Goal: Task Accomplishment & Management: Manage account settings

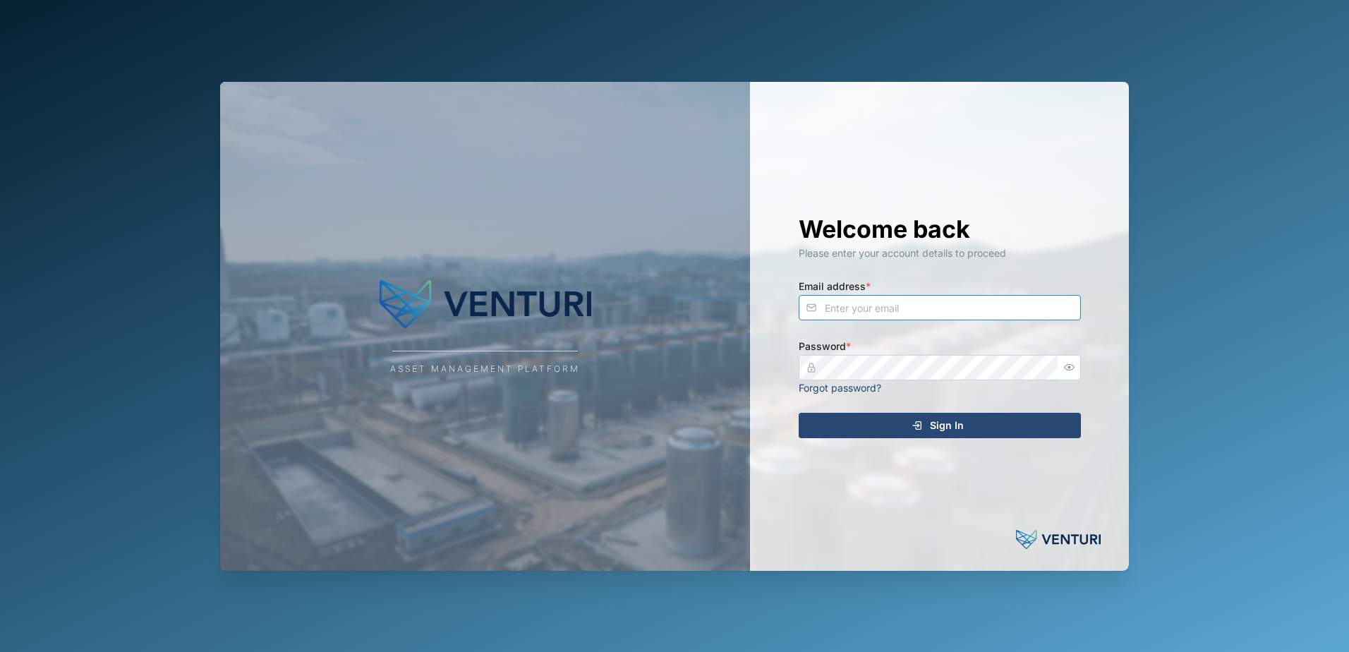
click at [872, 306] on input "Email address *" at bounding box center [940, 307] width 282 height 25
type input "[EMAIL_ADDRESS][DOMAIN_NAME]"
click at [886, 397] on div "Sign In" at bounding box center [938, 426] width 260 height 24
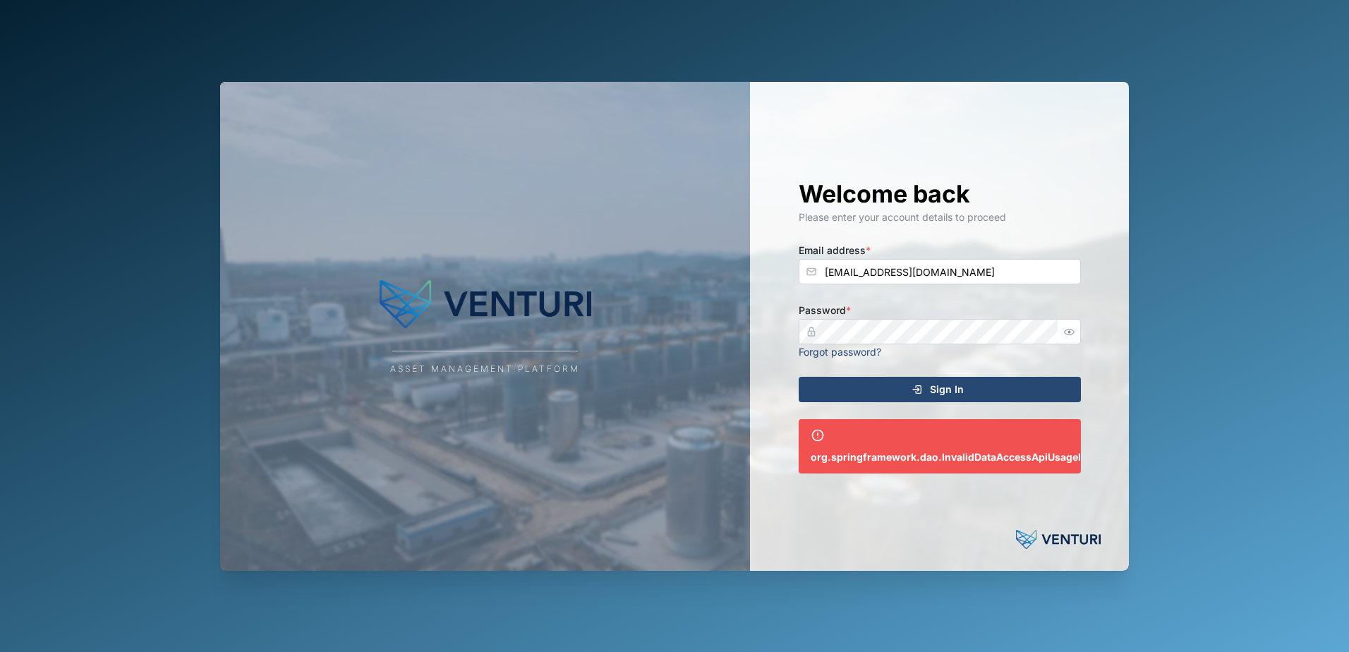
click at [886, 393] on icon "submit" at bounding box center [917, 389] width 11 height 11
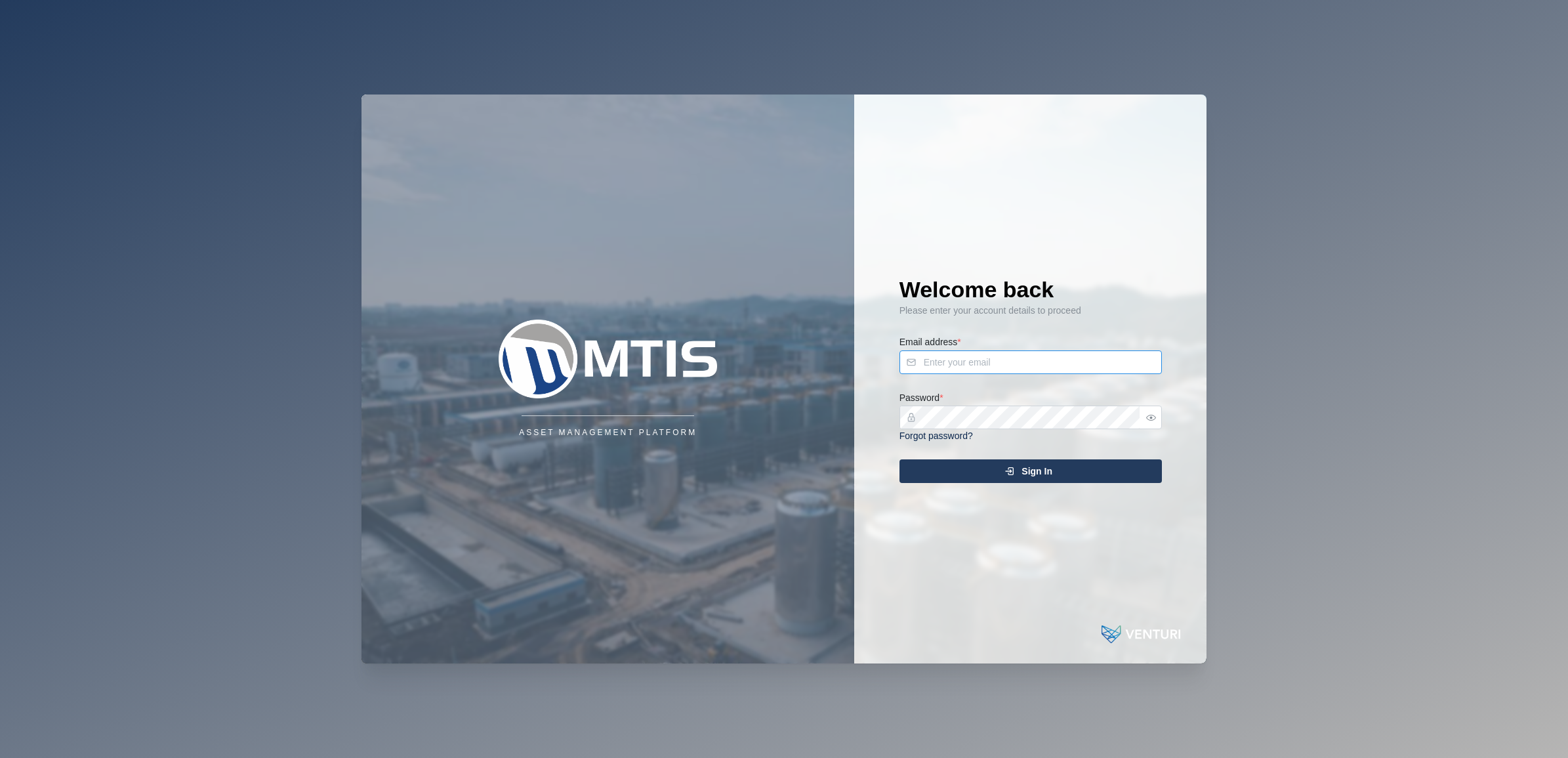
type input "[EMAIL_ADDRESS][DOMAIN_NAME]"
click at [982, 468] on div "Sign In" at bounding box center [1029, 472] width 242 height 22
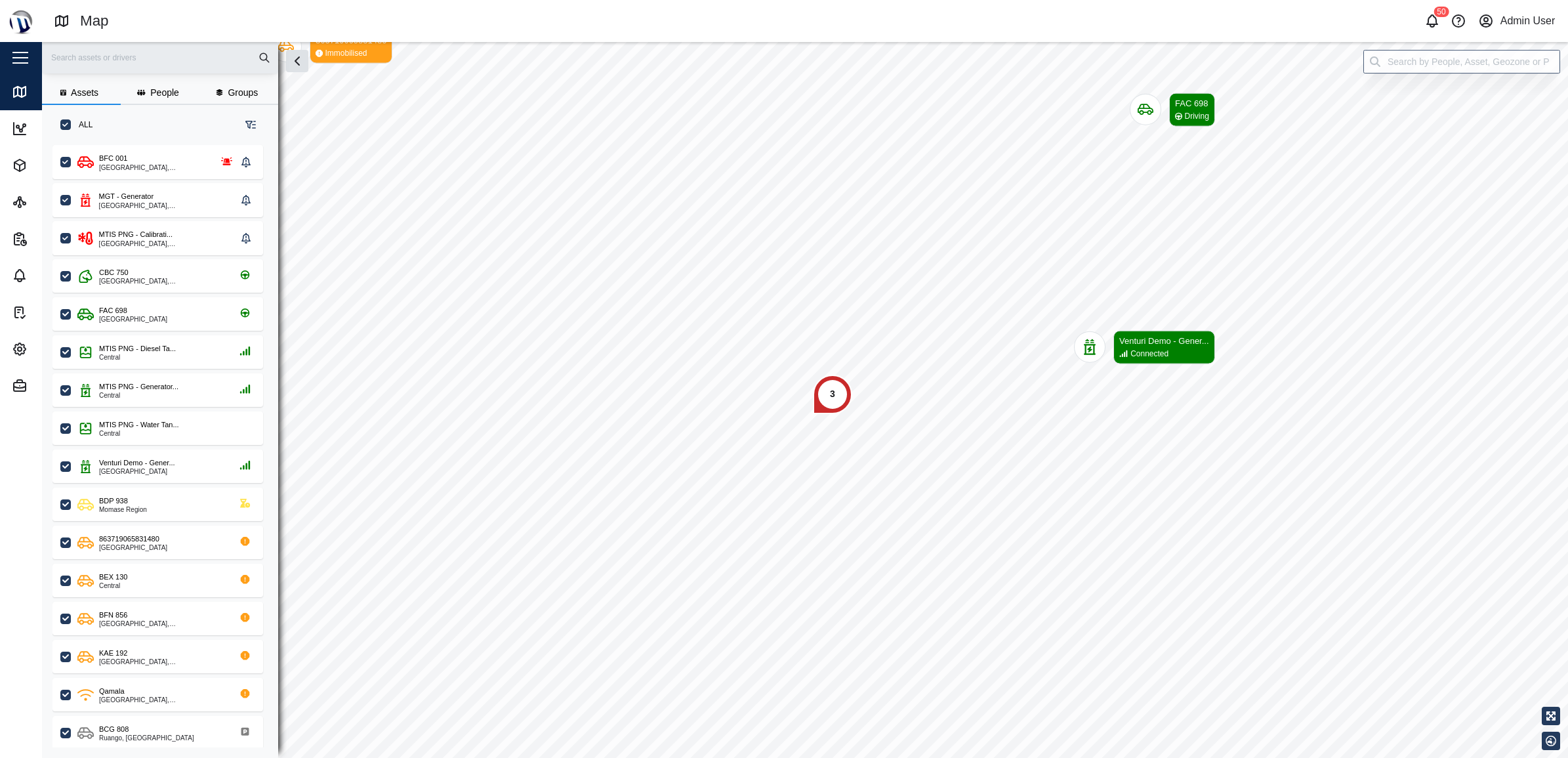
click at [1531, 23] on div "Admin User" at bounding box center [1527, 21] width 55 height 17
click at [1447, 81] on div "Sign Out" at bounding box center [1475, 84] width 141 height 16
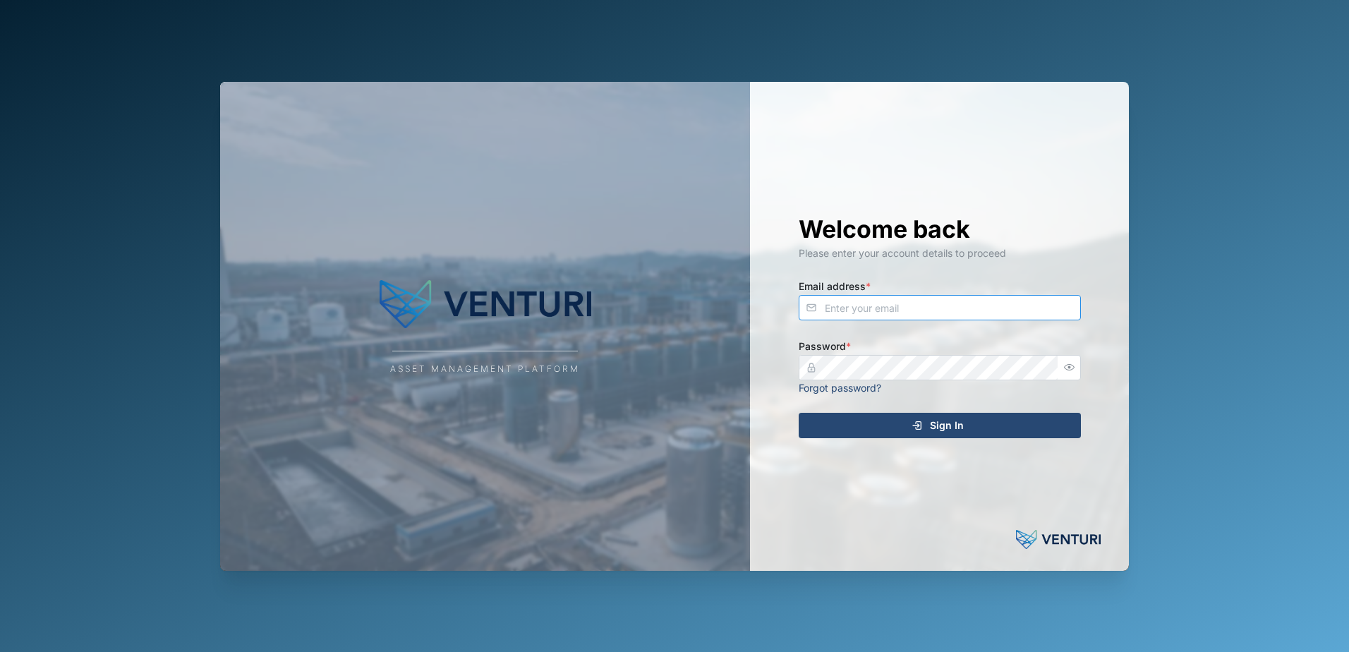
type input "[EMAIL_ADDRESS][DOMAIN_NAME]"
click at [907, 422] on div "Sign In" at bounding box center [938, 426] width 260 height 24
